Goal: Transaction & Acquisition: Book appointment/travel/reservation

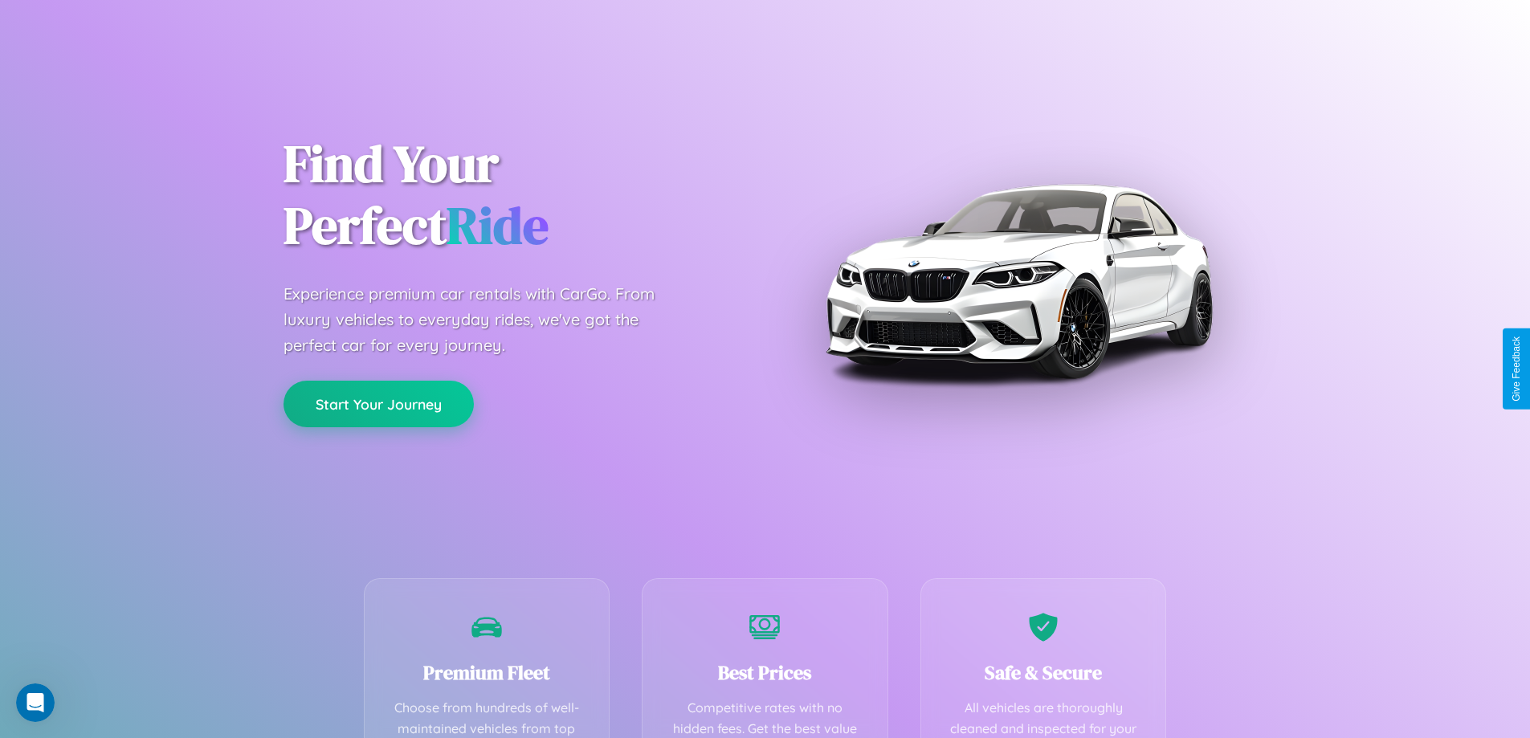
click at [378, 404] on button "Start Your Journey" at bounding box center [378, 404] width 190 height 47
click at [378, 403] on button "Start Your Journey" at bounding box center [378, 404] width 190 height 47
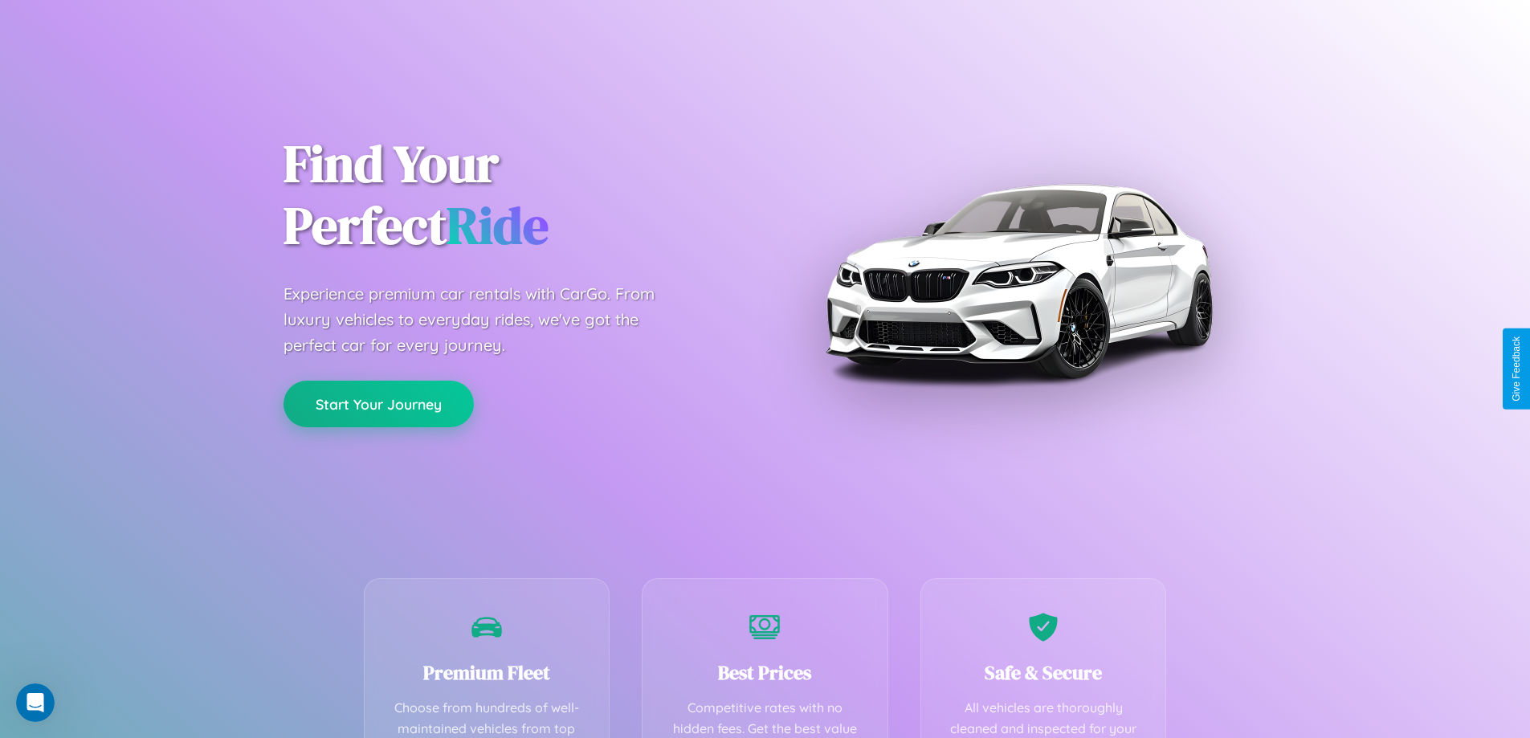
click at [378, 403] on button "Start Your Journey" at bounding box center [378, 404] width 190 height 47
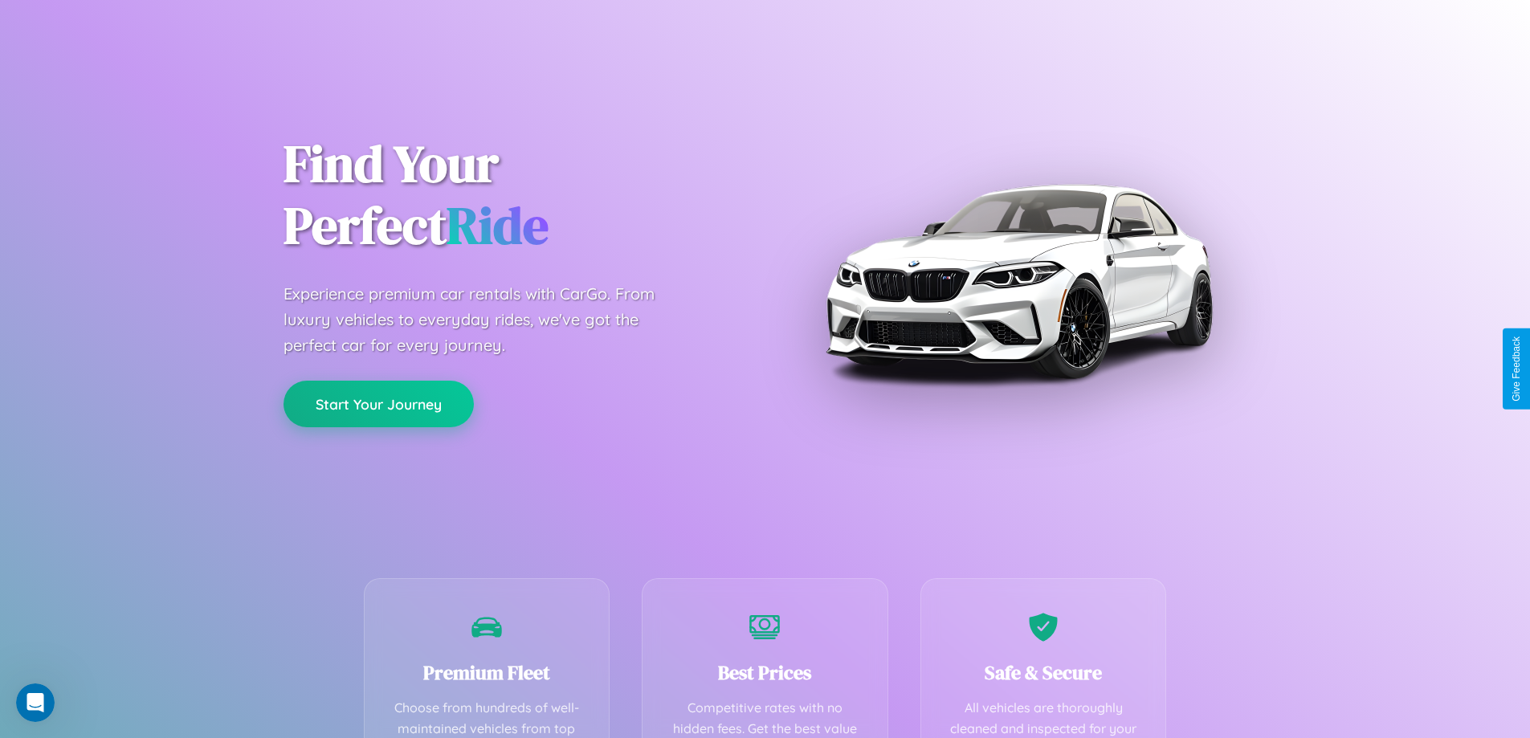
click at [378, 403] on button "Start Your Journey" at bounding box center [378, 404] width 190 height 47
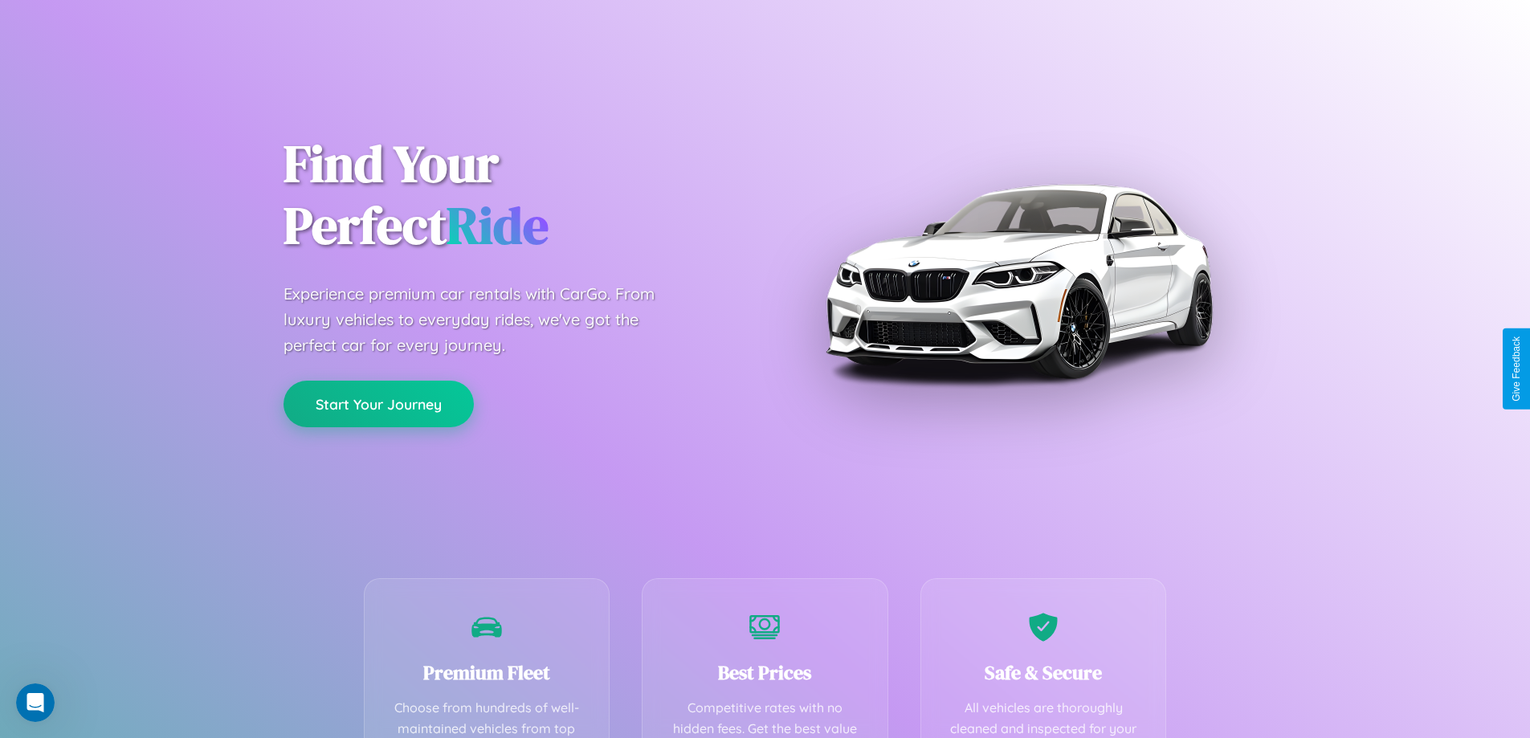
click at [378, 403] on button "Start Your Journey" at bounding box center [378, 404] width 190 height 47
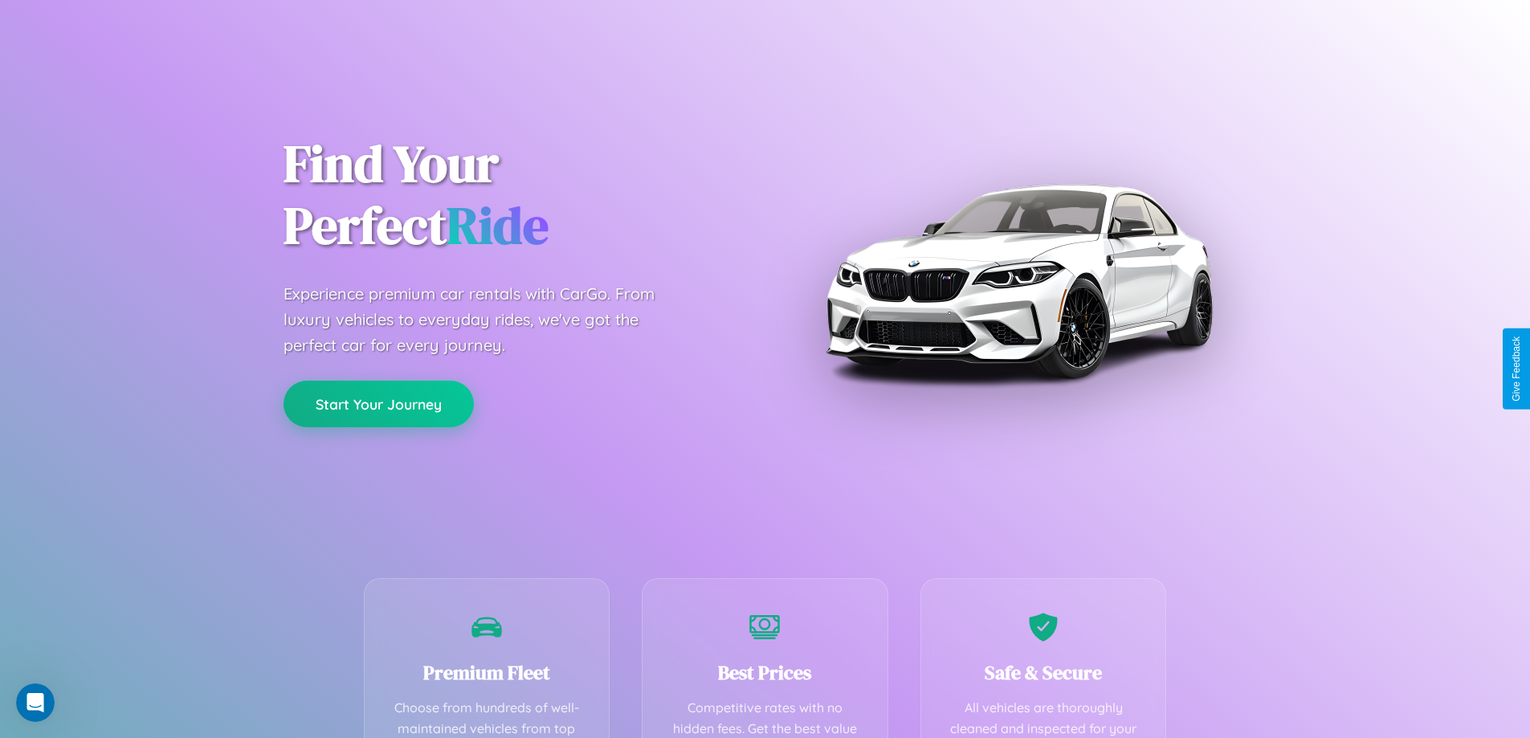
click at [378, 403] on button "Start Your Journey" at bounding box center [378, 404] width 190 height 47
